Goal: Task Accomplishment & Management: Use online tool/utility

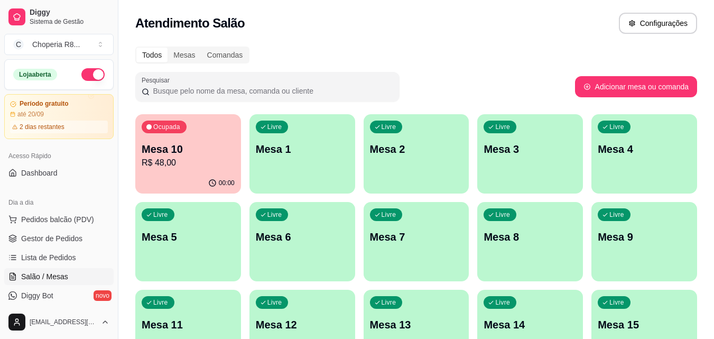
click at [617, 163] on div "Livre Mesa 4" at bounding box center [645, 147] width 106 height 67
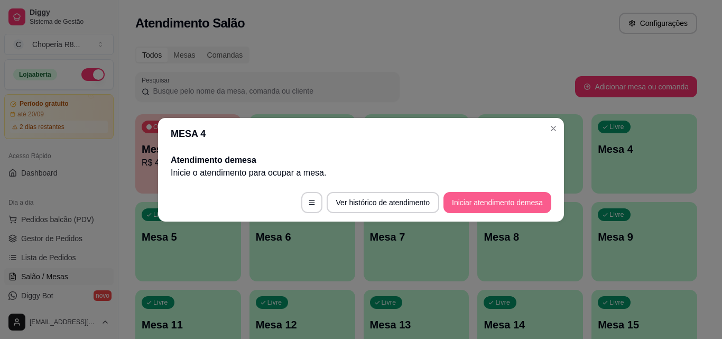
click at [456, 203] on button "Iniciar atendimento de mesa" at bounding box center [498, 202] width 108 height 21
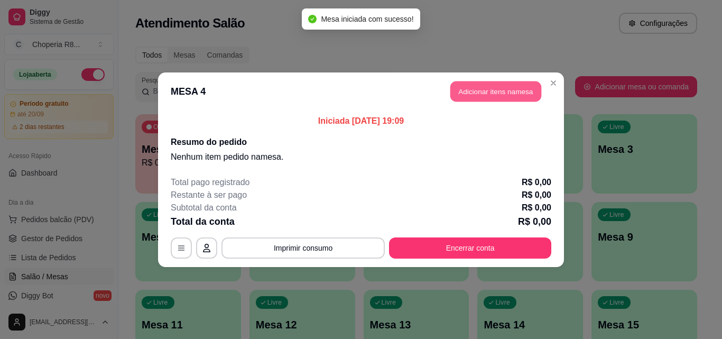
click at [510, 97] on button "Adicionar itens na mesa" at bounding box center [496, 91] width 91 height 21
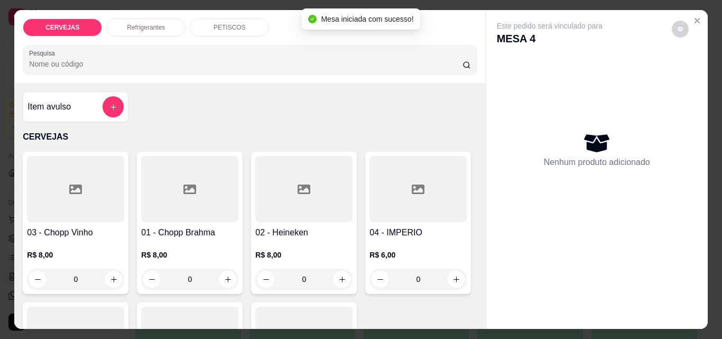
click at [210, 25] on div "PETISCOS" at bounding box center [229, 28] width 79 height 18
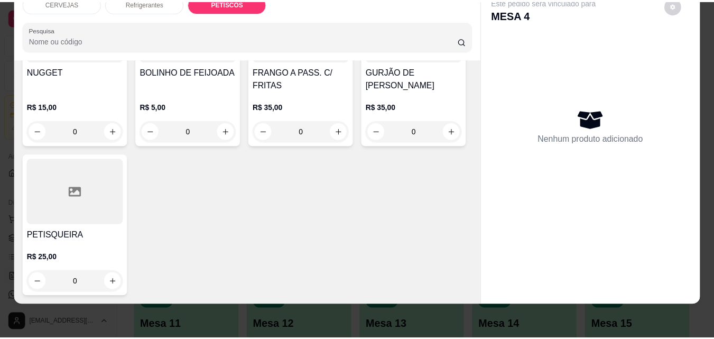
scroll to position [1234, 0]
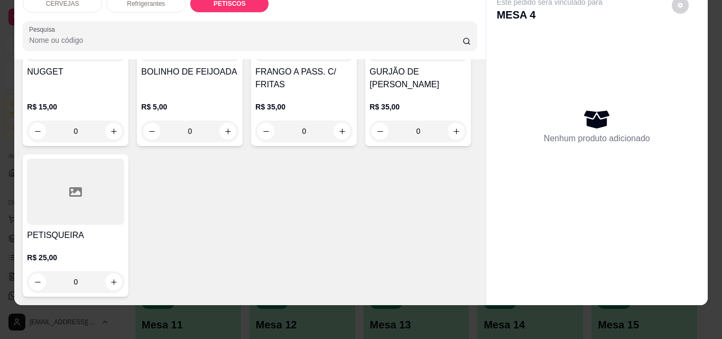
drag, startPoint x: 94, startPoint y: 273, endPoint x: 65, endPoint y: 278, distance: 30.0
click at [274, 142] on input "0" at bounding box center [303, 131] width 59 height 21
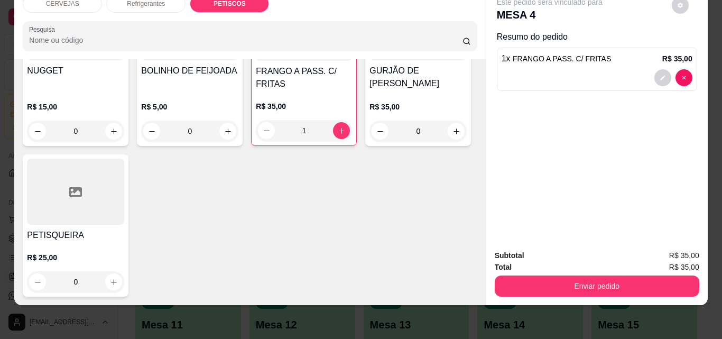
type input "1"
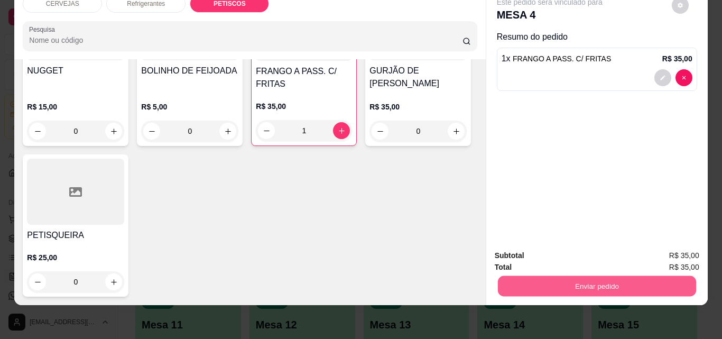
click at [576, 286] on button "Enviar pedido" at bounding box center [597, 286] width 198 height 21
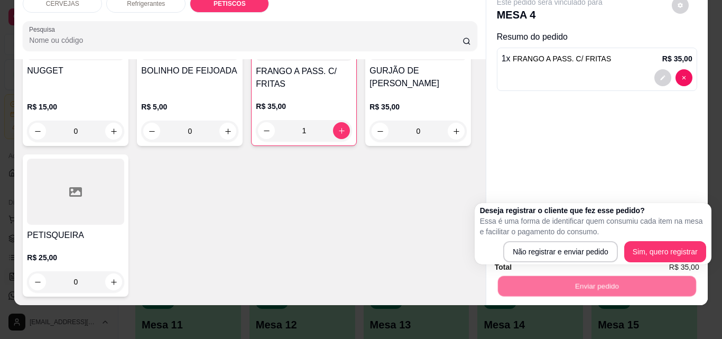
click at [538, 262] on div "Deseja registrar o cliente que fez esse pedido? Essa é uma forma de identificar…" at bounding box center [593, 233] width 237 height 61
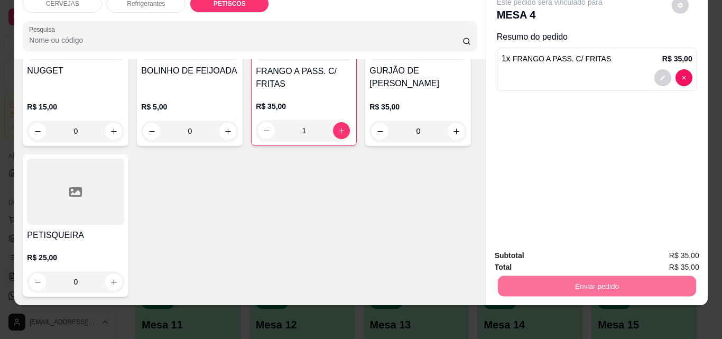
click at [540, 255] on button "Não registrar e enviar pedido" at bounding box center [562, 252] width 110 height 20
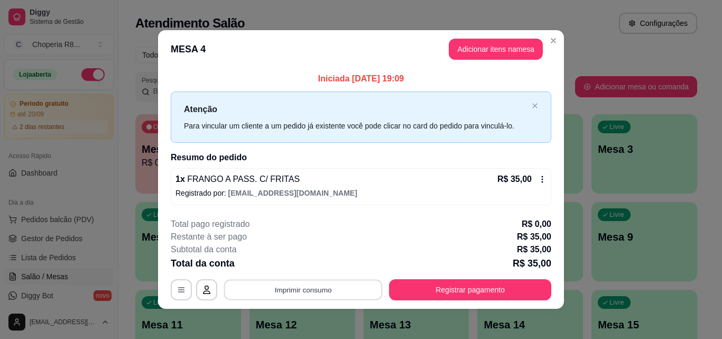
click at [357, 284] on button "Imprimir consumo" at bounding box center [303, 290] width 159 height 21
click at [321, 257] on button "IMPRESSORA" at bounding box center [302, 265] width 74 height 16
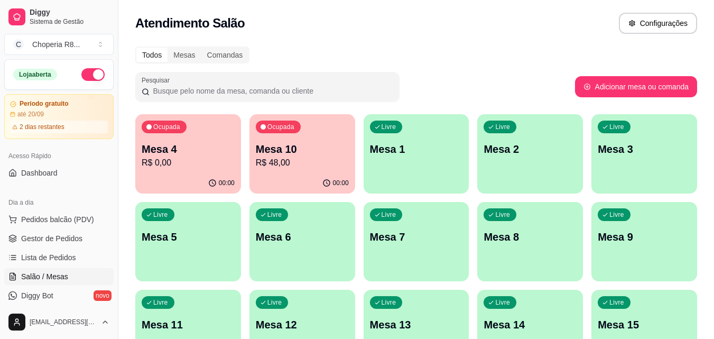
click at [257, 161] on p "R$ 48,00" at bounding box center [302, 163] width 93 height 13
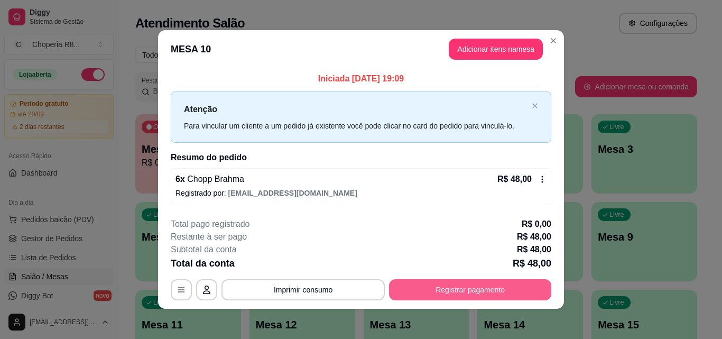
click at [498, 279] on button "Registrar pagamento" at bounding box center [470, 289] width 162 height 21
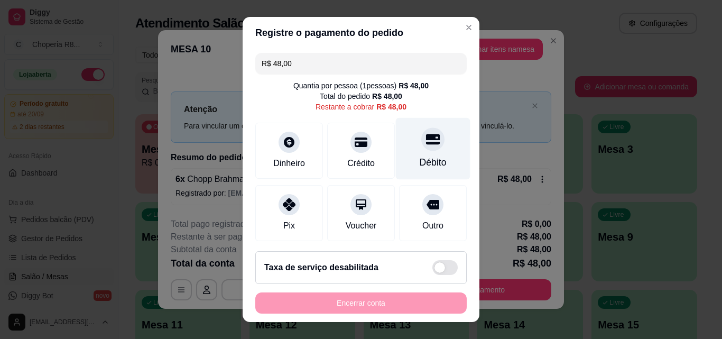
click at [423, 159] on div "Débito" at bounding box center [433, 162] width 27 height 14
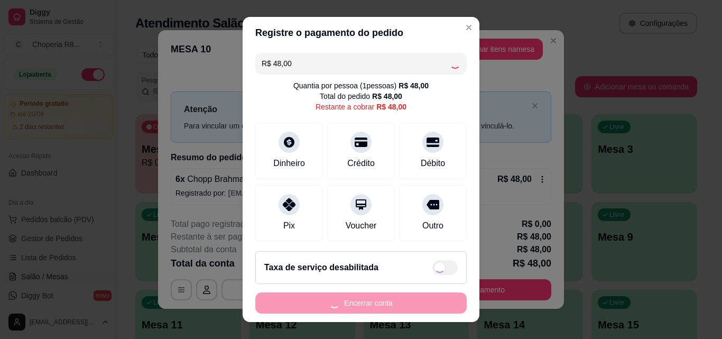
type input "R$ 0,00"
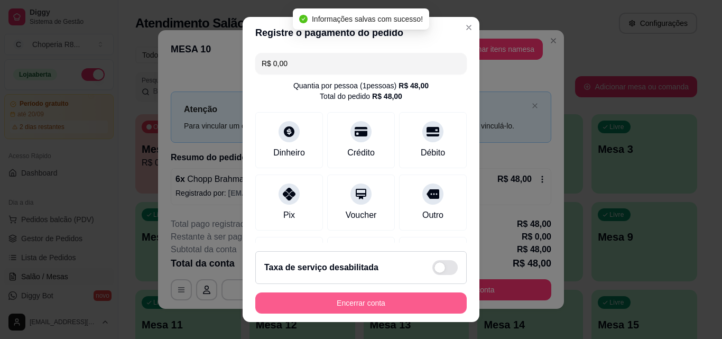
click at [370, 302] on button "Encerrar conta" at bounding box center [361, 302] width 212 height 21
